Goal: Task Accomplishment & Management: Use online tool/utility

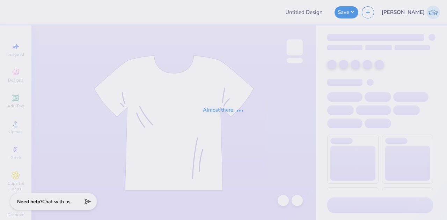
type input "GS PT"
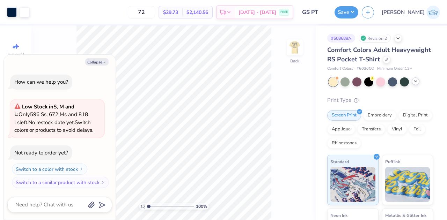
click at [414, 84] on icon at bounding box center [416, 82] width 6 height 6
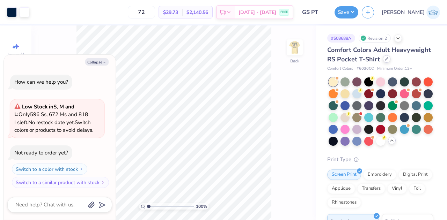
click at [385, 61] on icon at bounding box center [386, 58] width 3 height 3
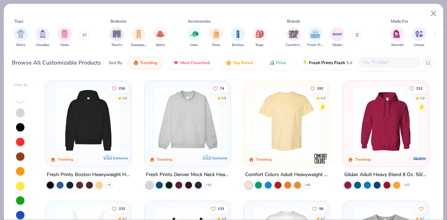
type textarea "x"
click at [381, 61] on input "text" at bounding box center [389, 63] width 54 height 8
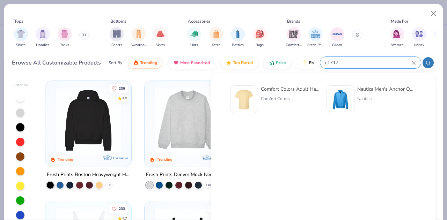
type input "c1717"
click at [288, 89] on div "Comfort Colors Adult Heavyweight T-Shirt" at bounding box center [290, 89] width 59 height 7
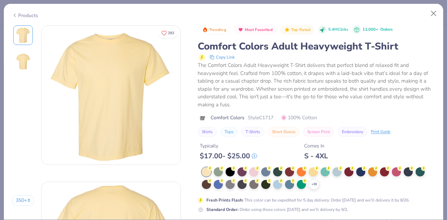
type textarea "x"
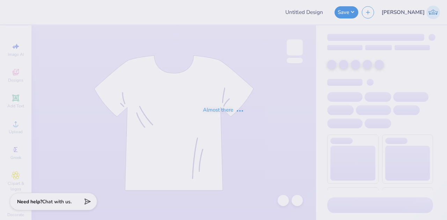
type input "Eric Fox : University of Iowa"
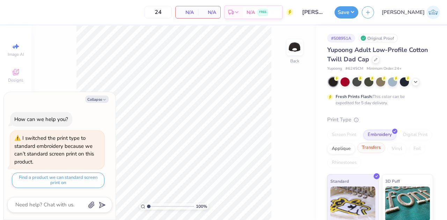
click at [385, 147] on div "Transfers" at bounding box center [371, 148] width 28 height 10
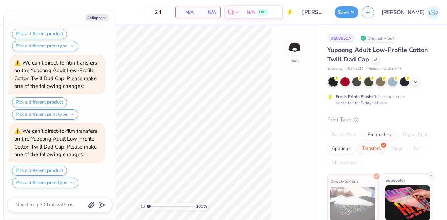
click at [400, 199] on img at bounding box center [407, 203] width 45 height 35
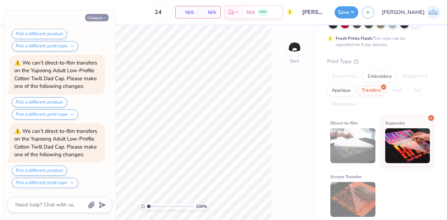
click at [98, 18] on button "Collapse" at bounding box center [96, 17] width 23 height 7
type textarea "x"
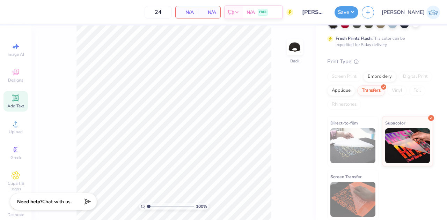
click at [15, 103] on div "Add Text" at bounding box center [15, 101] width 24 height 21
